Goal: Information Seeking & Learning: Learn about a topic

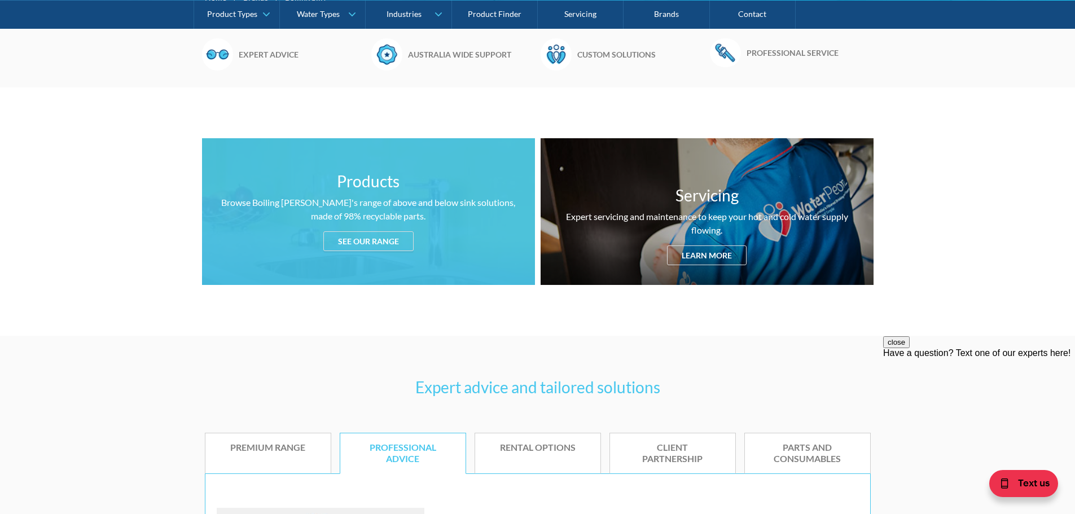
click at [369, 239] on div "See our range" at bounding box center [368, 241] width 90 height 20
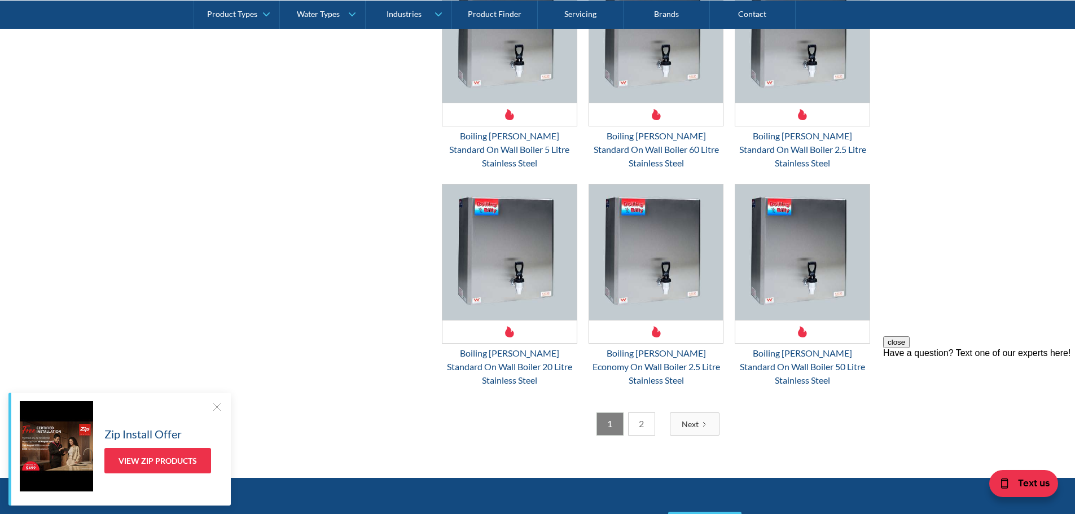
scroll to position [2930, 0]
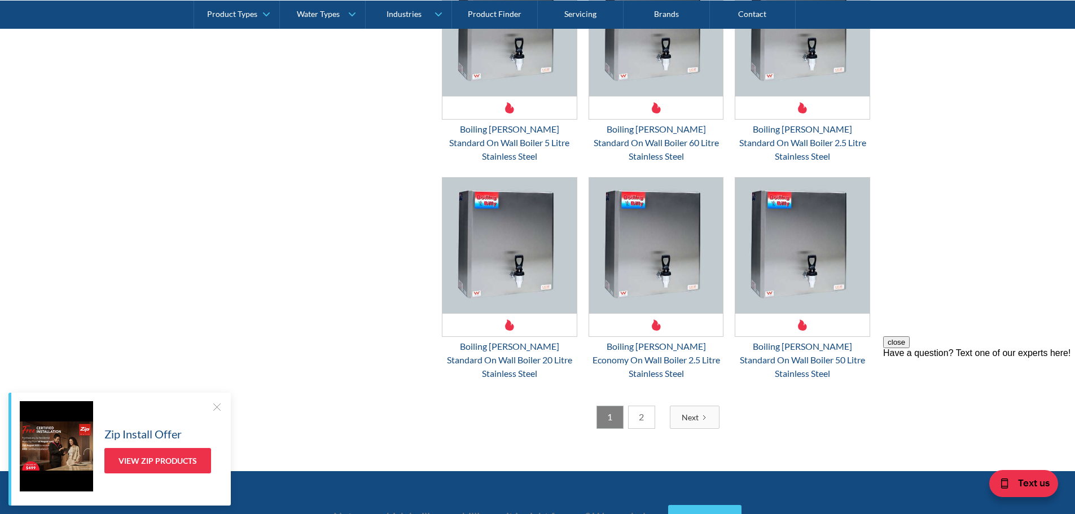
click at [218, 405] on div at bounding box center [216, 406] width 11 height 11
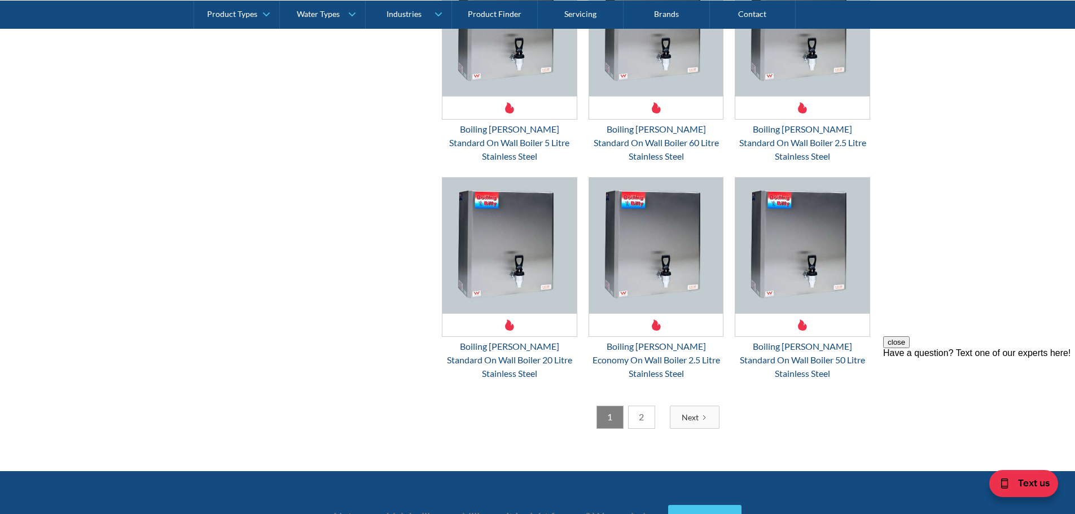
click at [650, 406] on link "2" at bounding box center [641, 417] width 27 height 23
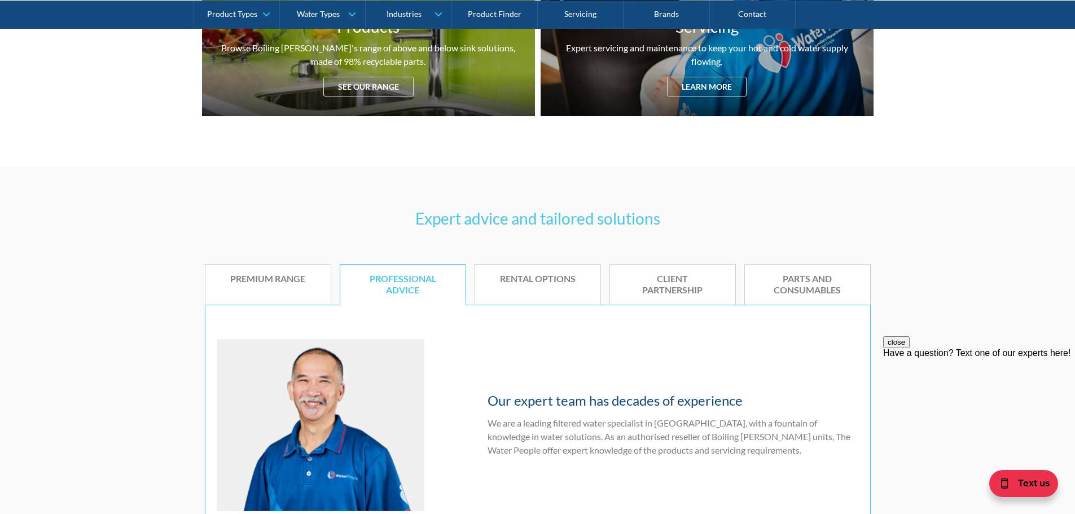
scroll to position [560, 0]
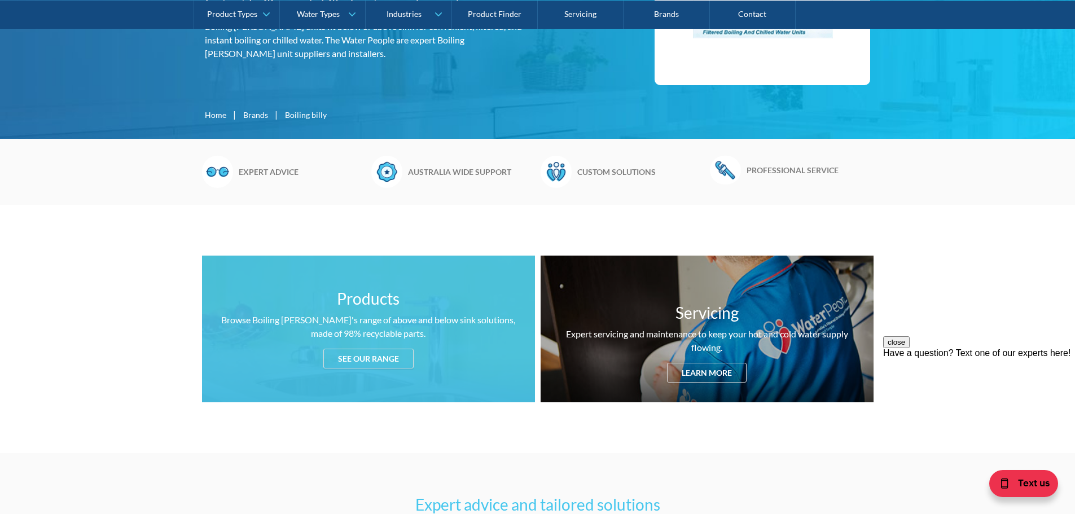
click at [367, 358] on div "See our range" at bounding box center [368, 359] width 90 height 20
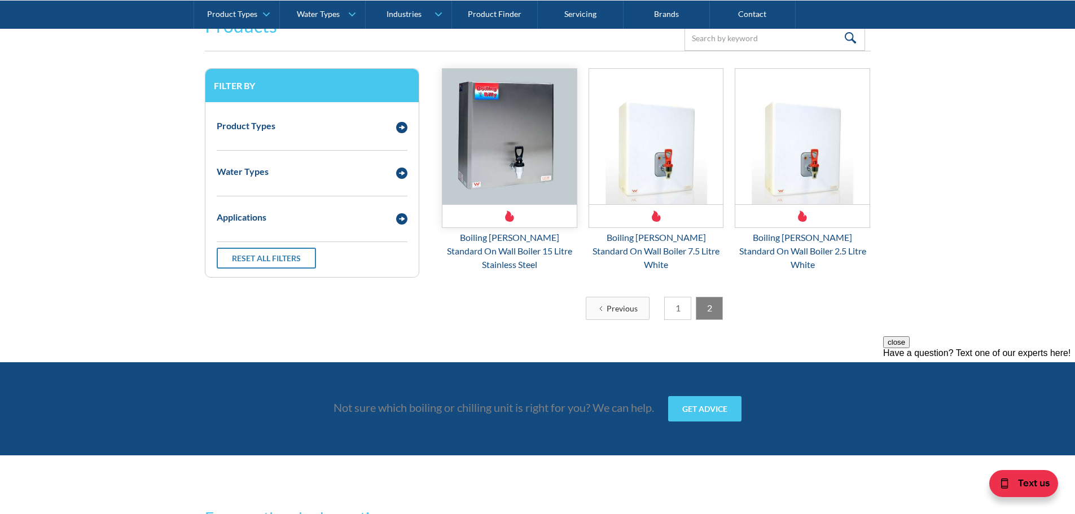
scroll to position [1519, 0]
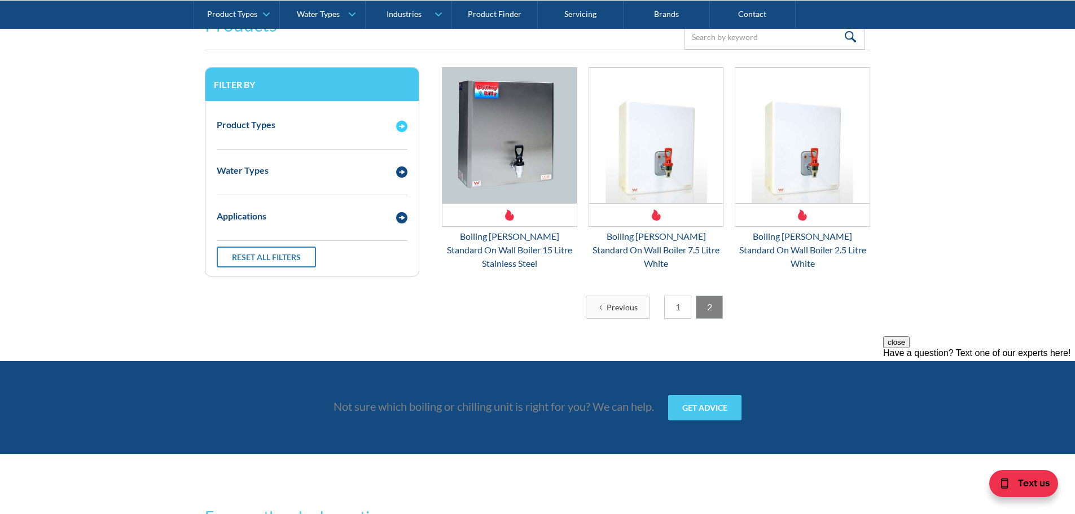
click at [259, 121] on div "Product Types" at bounding box center [246, 125] width 59 height 14
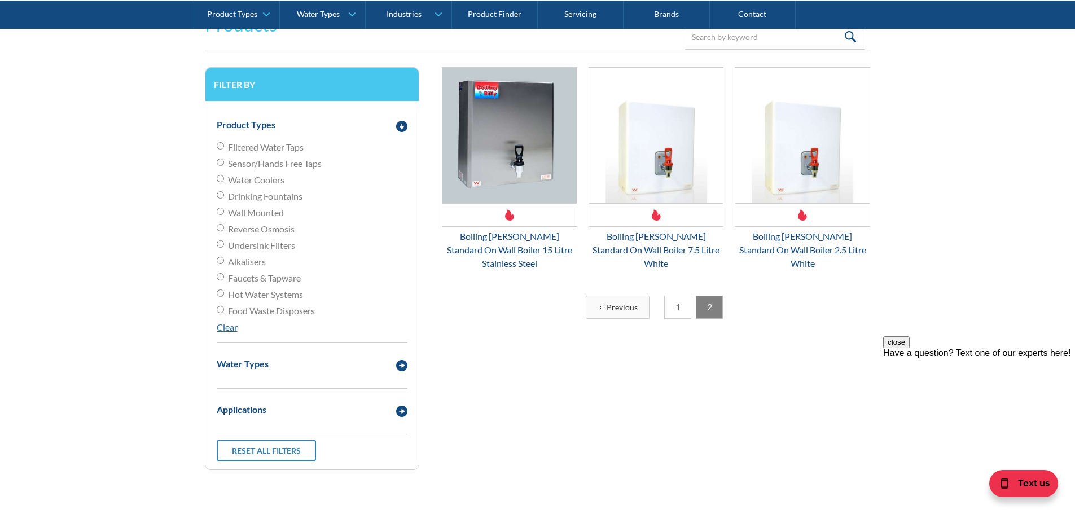
click at [220, 150] on input "Undersink Filters" at bounding box center [220, 145] width 7 height 7
radio input "true"
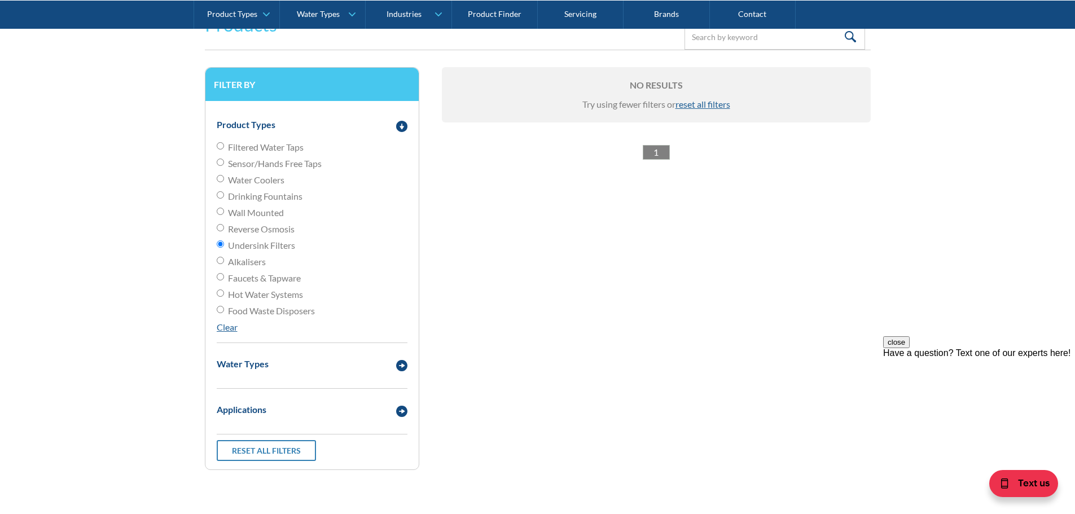
click at [220, 150] on input "Hot Water Systems" at bounding box center [220, 145] width 7 height 7
radio input "true"
click at [221, 150] on input "Undersink Filters" at bounding box center [220, 145] width 7 height 7
click at [662, 155] on link "1" at bounding box center [656, 152] width 27 height 15
click at [305, 446] on link "Reset all filters" at bounding box center [266, 450] width 99 height 21
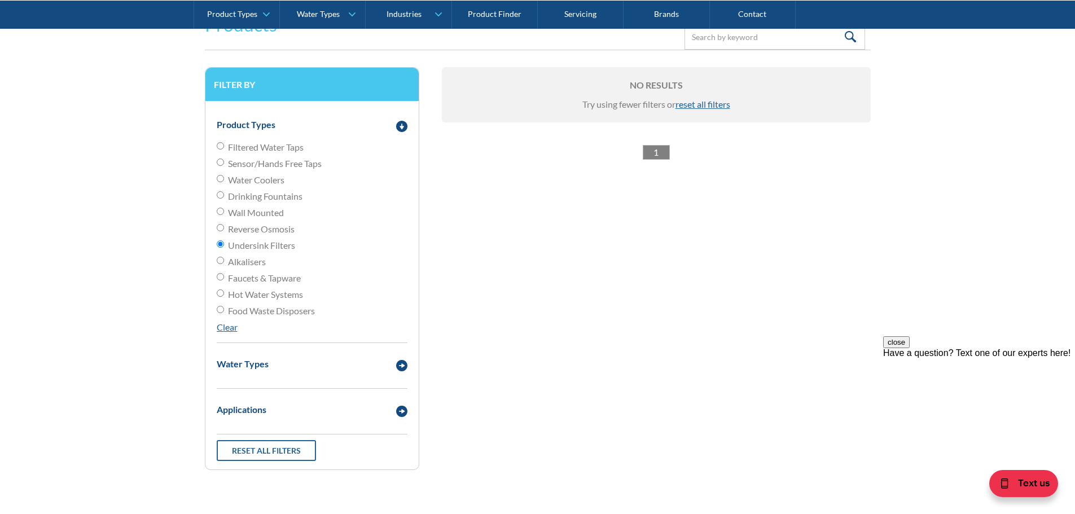
radio input "false"
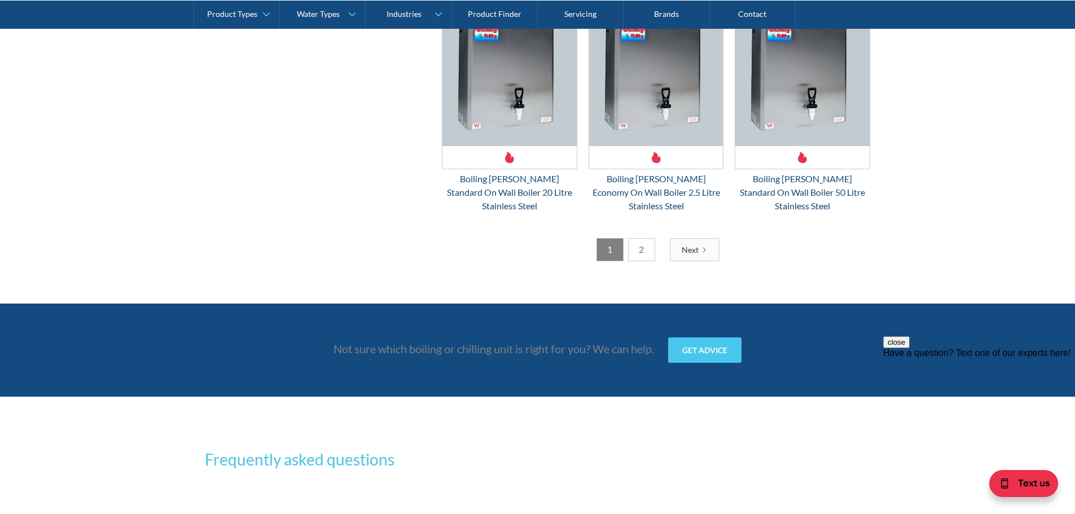
scroll to position [3100, 0]
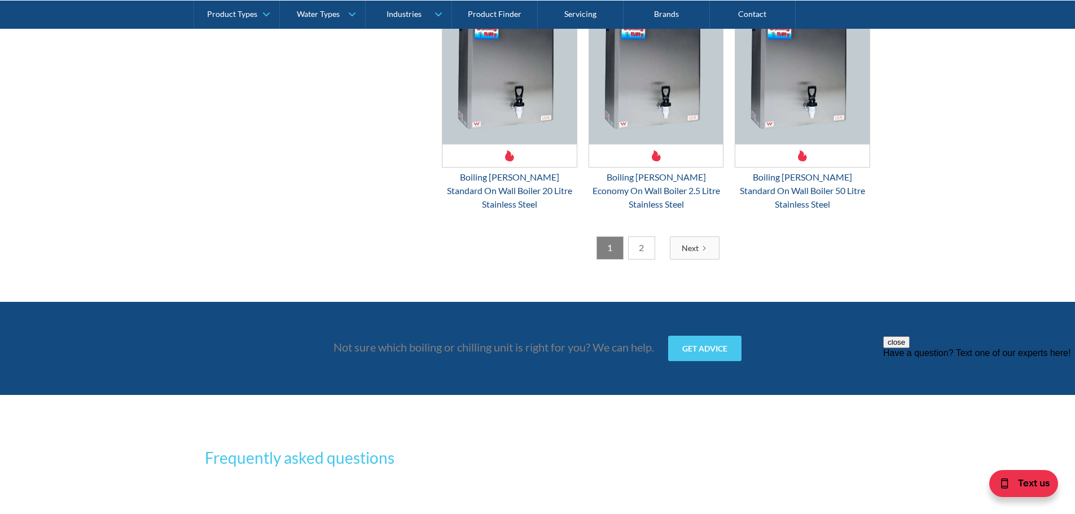
click at [634, 236] on link "2" at bounding box center [641, 247] width 27 height 23
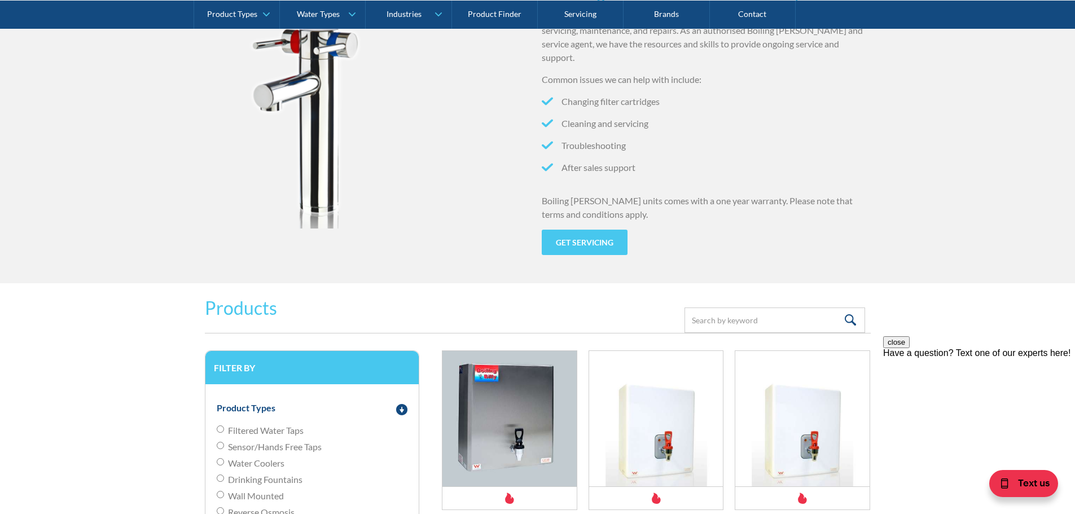
scroll to position [1124, 0]
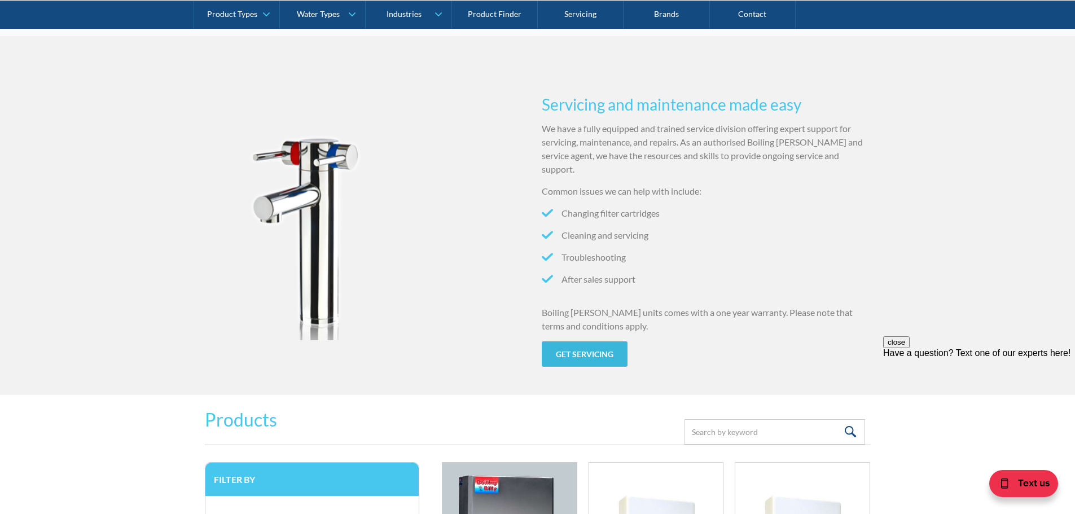
click at [592, 351] on link "Get servicing" at bounding box center [585, 353] width 86 height 25
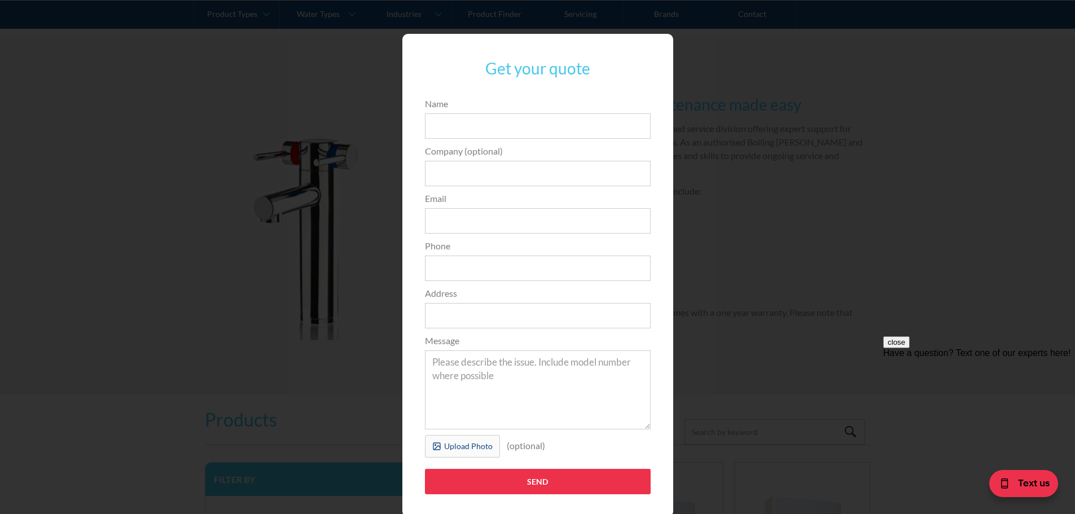
drag, startPoint x: 355, startPoint y: 363, endPoint x: 355, endPoint y: 357, distance: 6.2
click at [355, 362] on div "Get your quote 3edfad95ad8c3dfade3524ea47e0e3f2a74a58f3e0bd211ff5584a90323ec471…" at bounding box center [538, 276] width 1030 height 506
click at [297, 198] on div "Get your quote 3edfad95ad8c3dfade3524ea47e0e3f2a74a58f3e0bd211ff5584a90323ec471…" at bounding box center [538, 276] width 1030 height 506
click at [797, 313] on div "Get your quote 3edfad95ad8c3dfade3524ea47e0e3f2a74a58f3e0bd211ff5584a90323ec471…" at bounding box center [538, 276] width 1030 height 506
click at [910, 348] on button "close" at bounding box center [896, 342] width 27 height 12
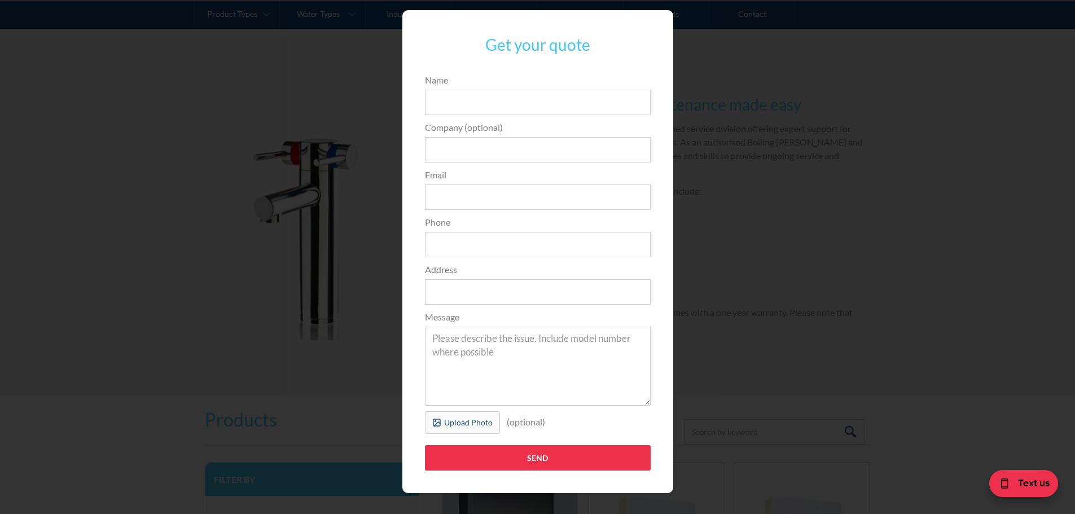
scroll to position [37, 0]
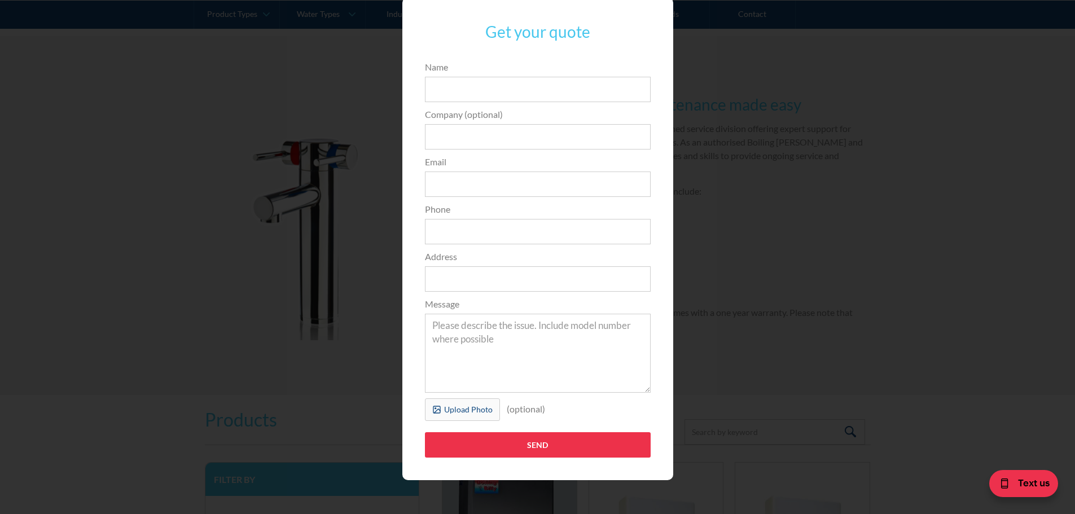
click at [246, 309] on div "Get your quote 3edfad95ad8c3dfade3524ea47e0e3f2a74a58f3e0bd211ff5584a90323ec471…" at bounding box center [538, 239] width 1030 height 506
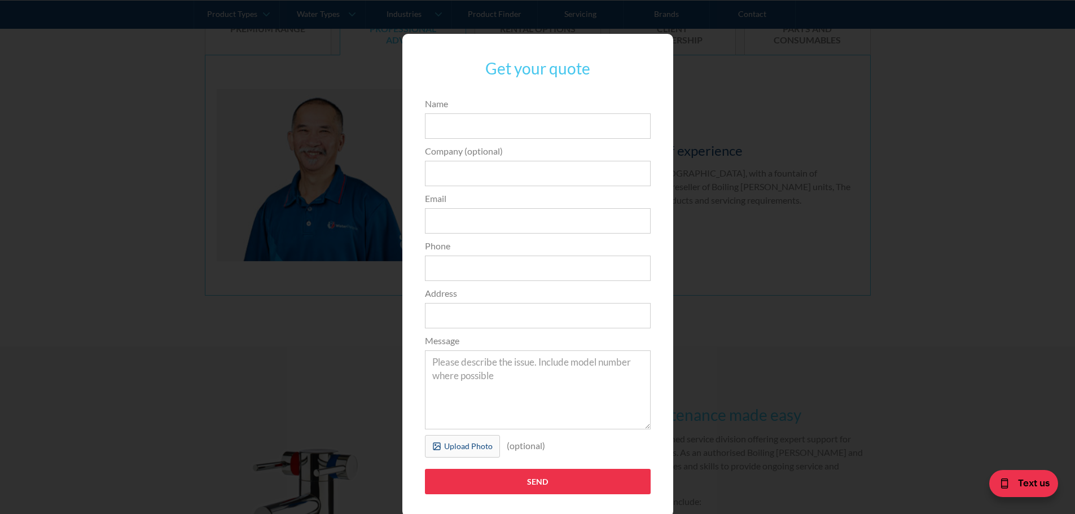
scroll to position [673, 0]
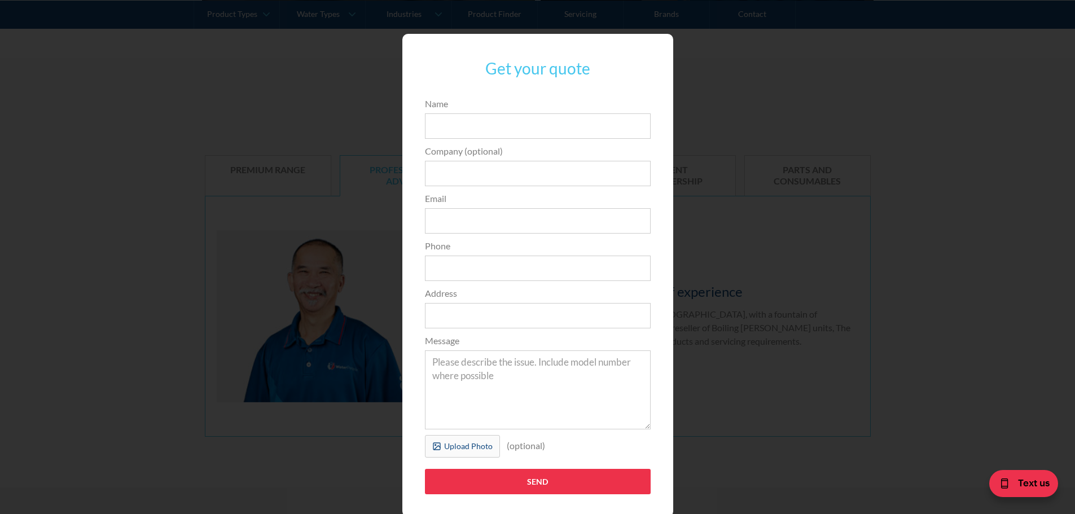
click at [831, 241] on div "Get your quote 3edfad95ad8c3dfade3524ea47e0e3f2a74a58f3e0bd211ff5584a90323ec471…" at bounding box center [538, 276] width 1030 height 506
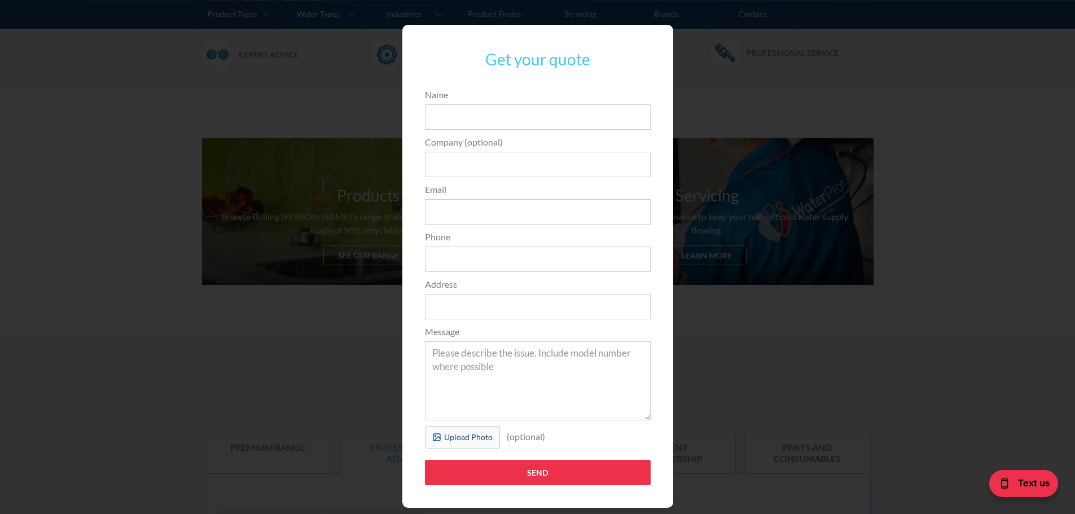
scroll to position [37, 0]
